Goal: Use online tool/utility

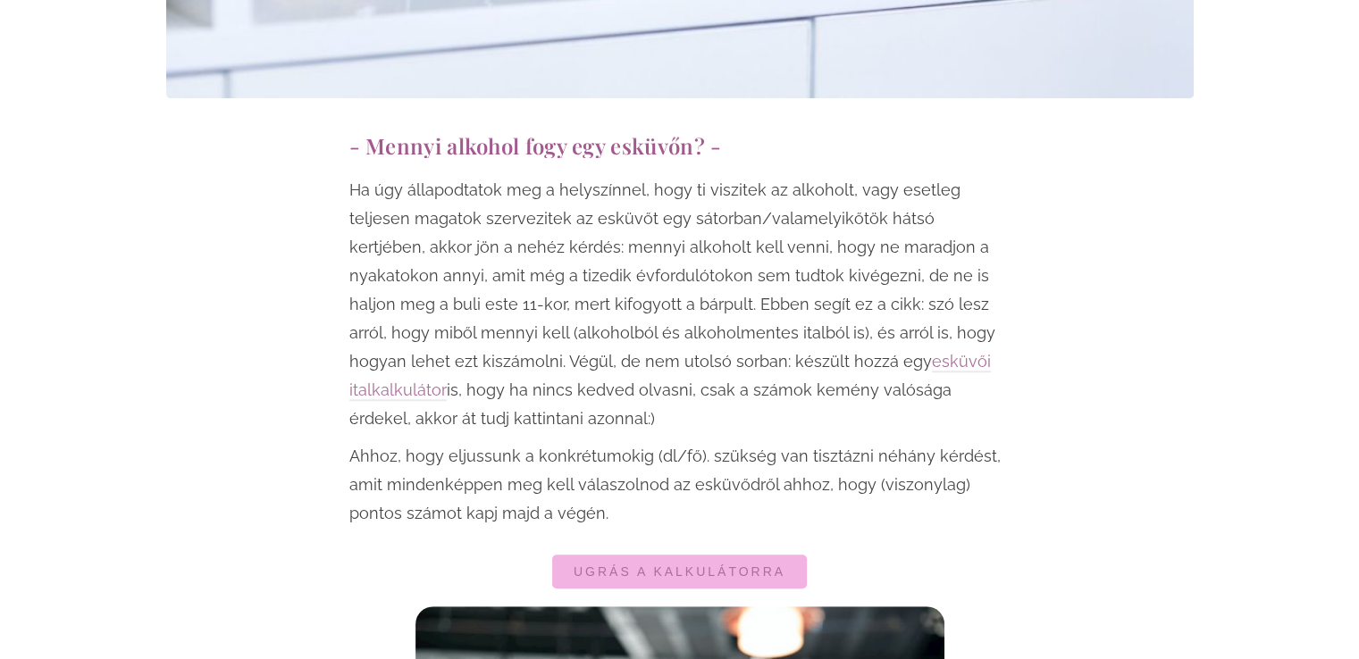
scroll to position [1021, 0]
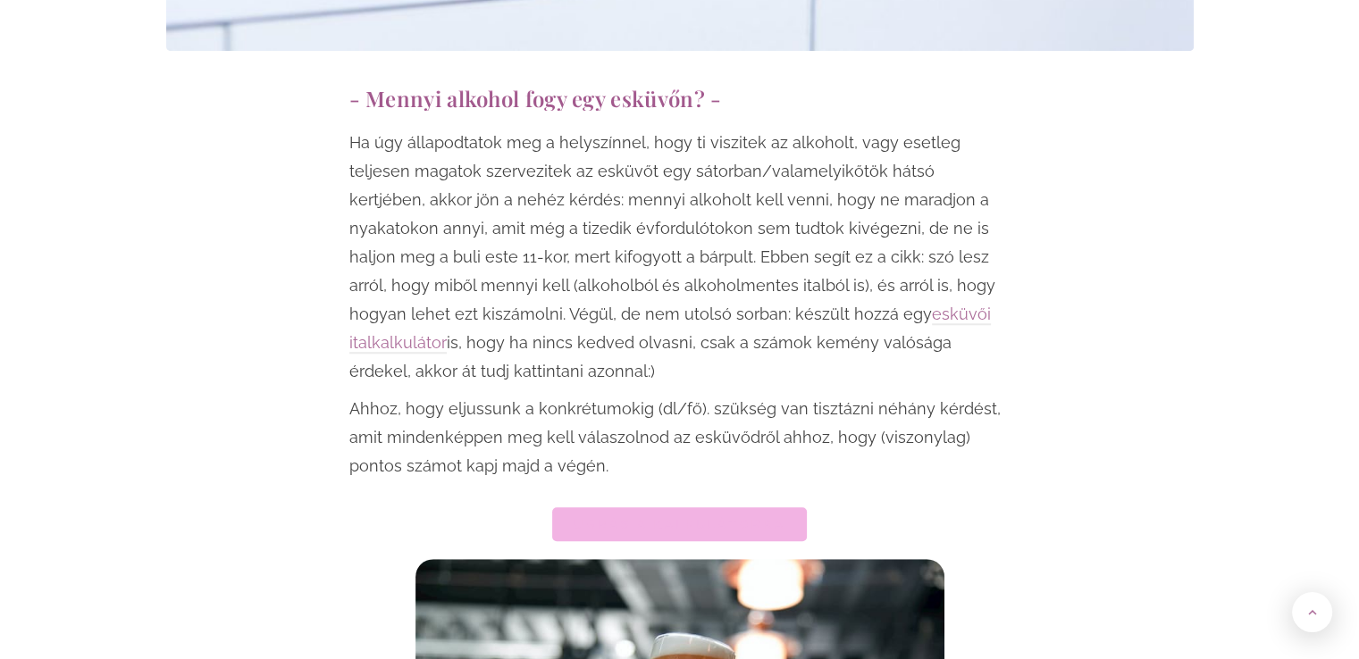
click at [725, 518] on span "Ugrás a kalkulátorra" at bounding box center [680, 524] width 212 height 13
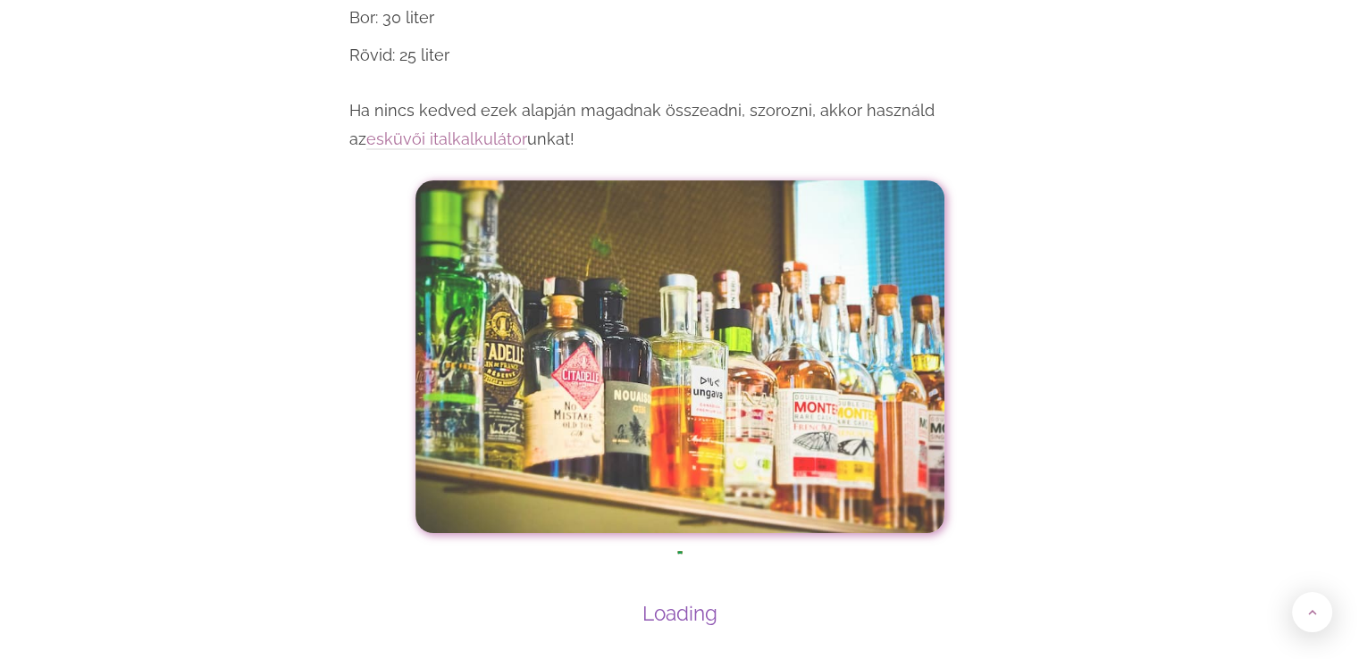
scroll to position [7110, 0]
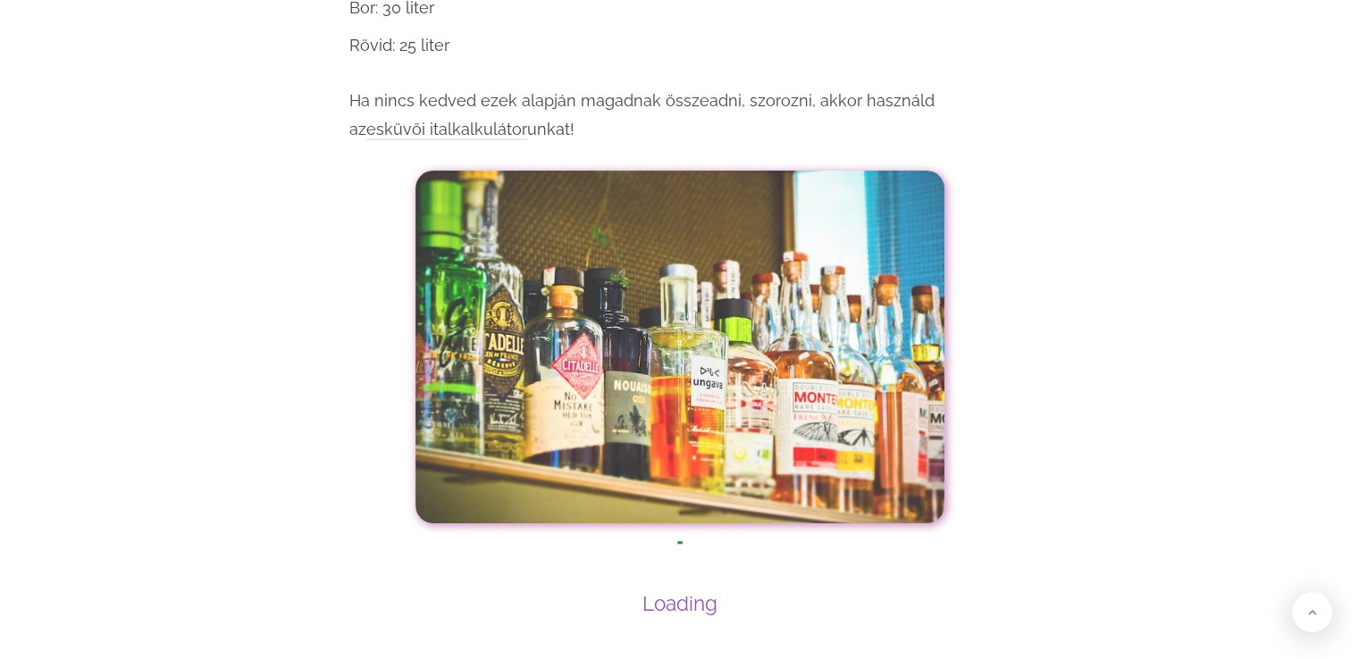
click at [527, 120] on link "esküvői italkalkulátor" at bounding box center [446, 130] width 161 height 21
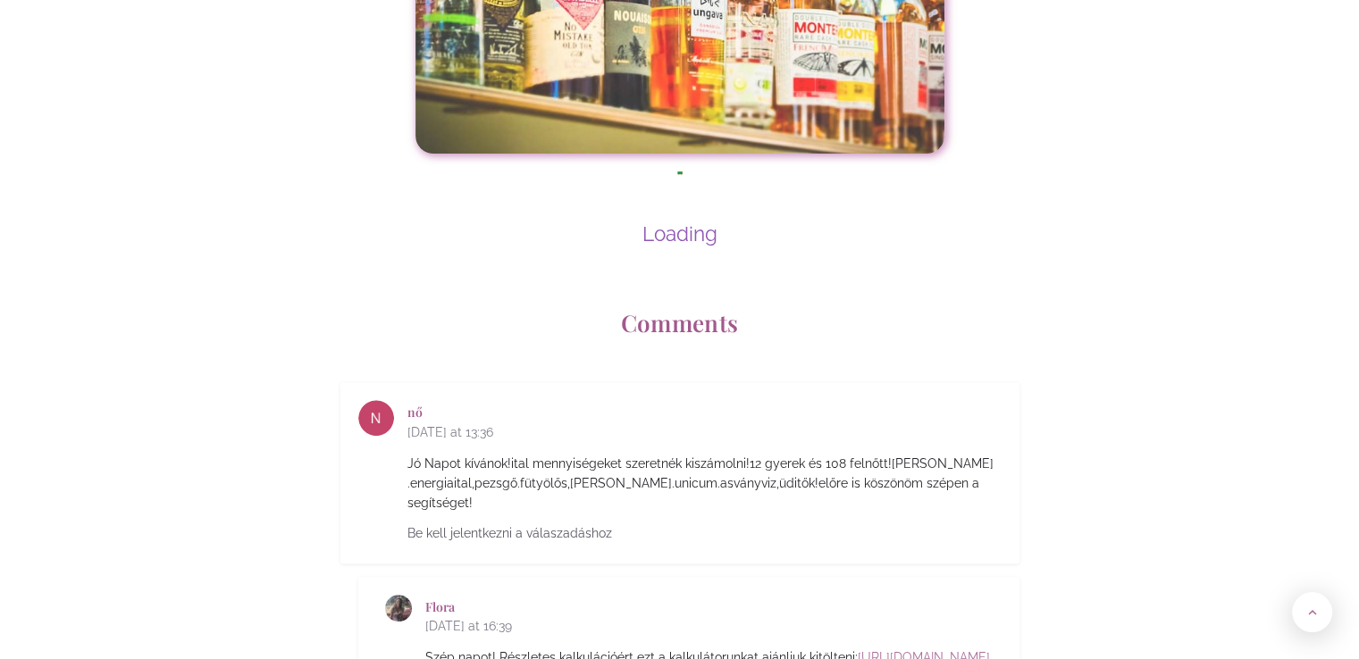
scroll to position [7463, 0]
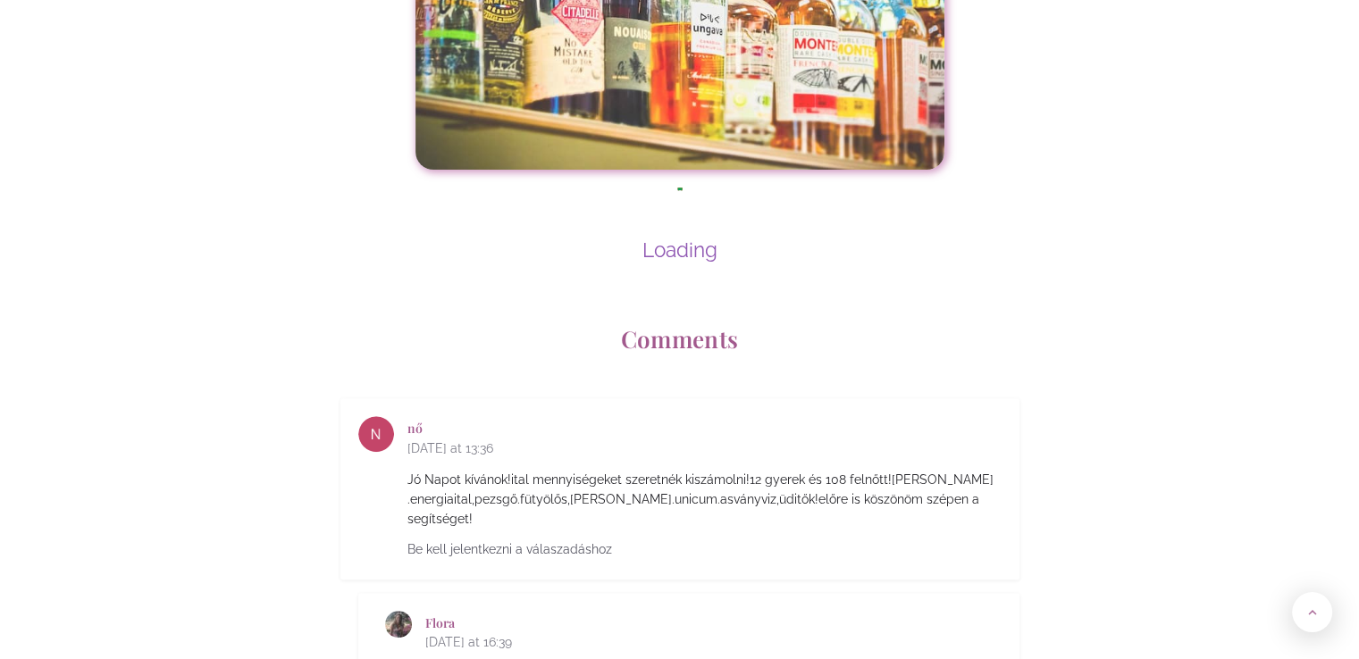
click at [730, 399] on div "nő 2021 július 3. at 13:36 Jó Napot kívánok!ital mennyiségeket szeretnék kiszám…" at bounding box center [679, 489] width 679 height 181
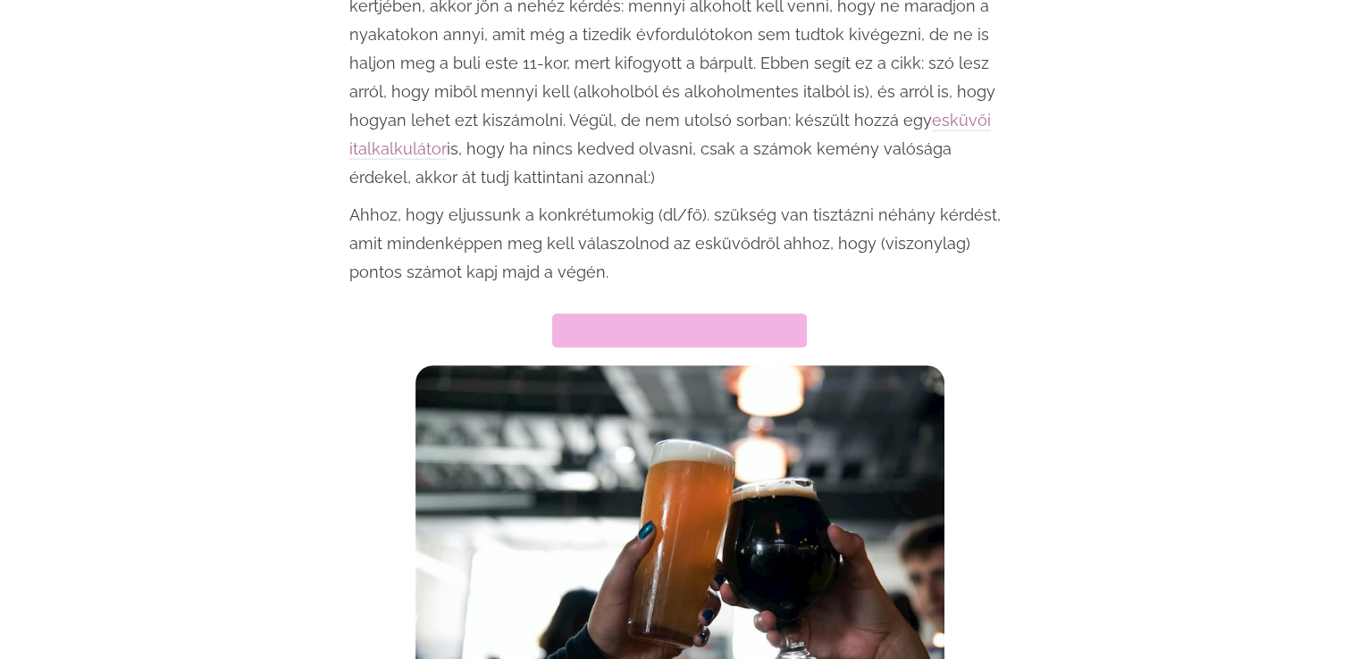
click at [709, 324] on span "Ugrás a kalkulátorra" at bounding box center [680, 330] width 212 height 13
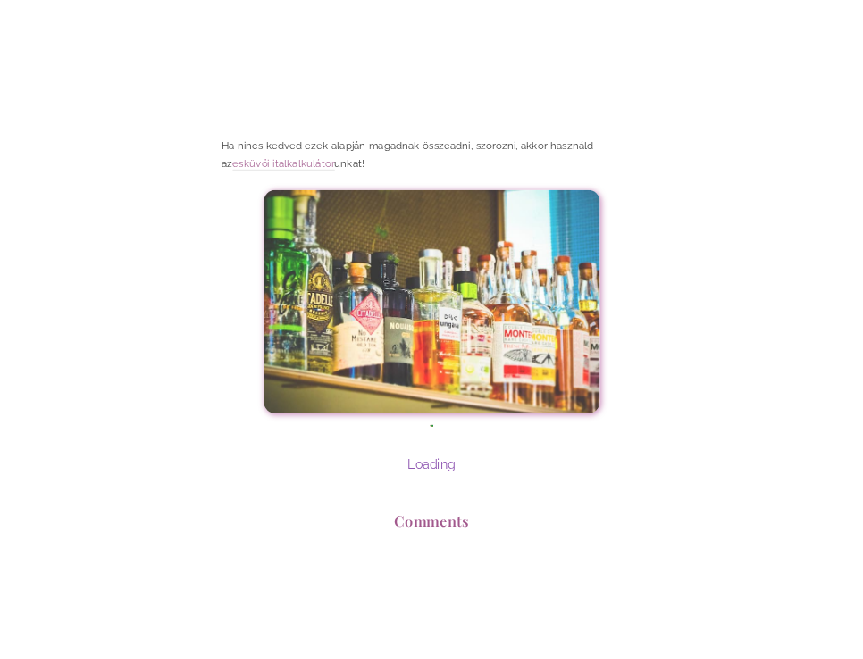
scroll to position [7335, 0]
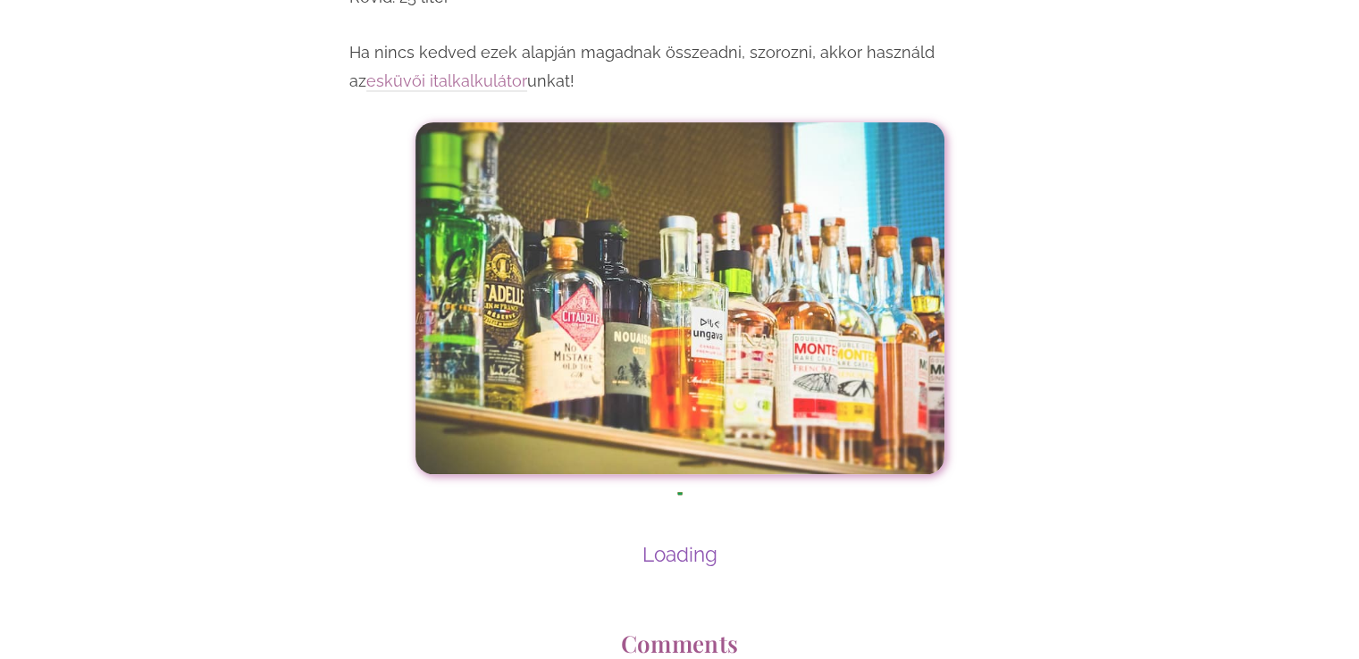
click at [674, 488] on div at bounding box center [679, 513] width 51 height 51
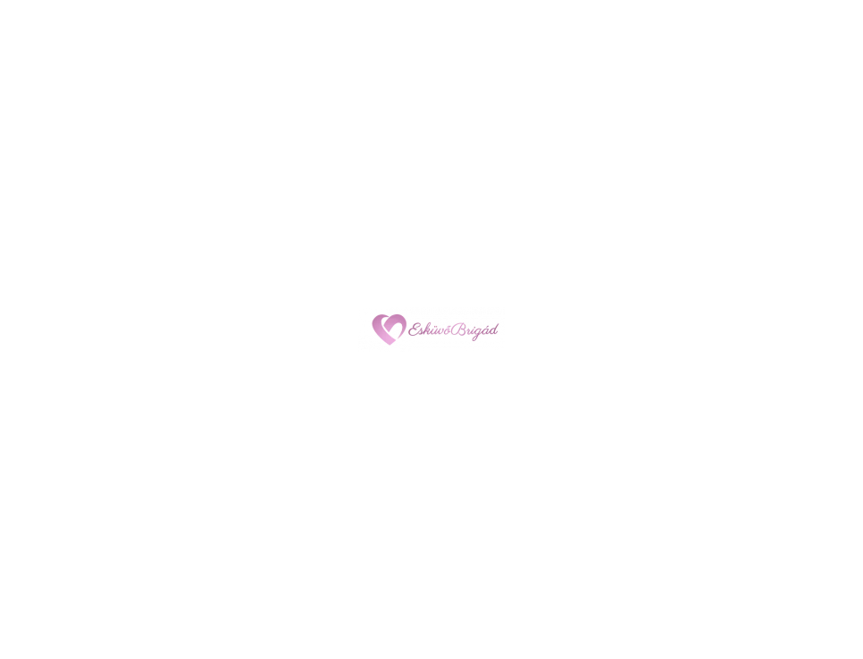
scroll to position [7977, 0]
